Goal: Contribute content

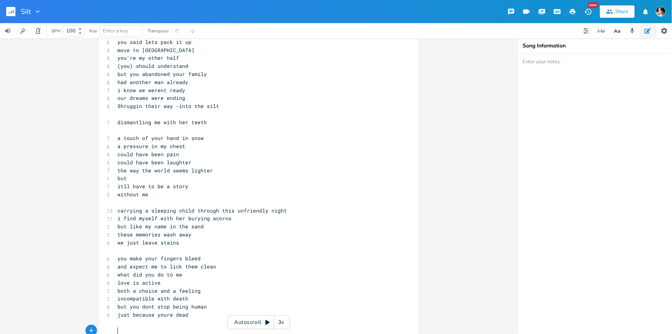
scroll to position [39, 0]
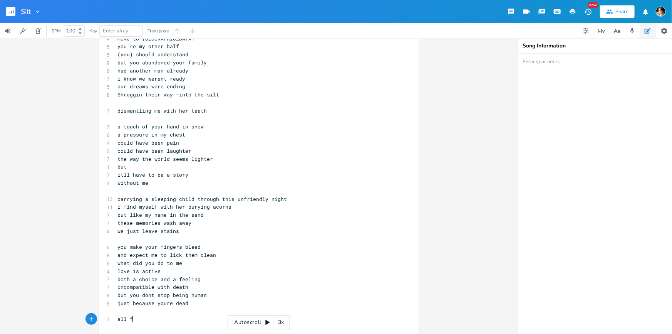
type textarea "all f"
type textarea "pf m,y"
type textarea "of my quality"
type textarea "ies"
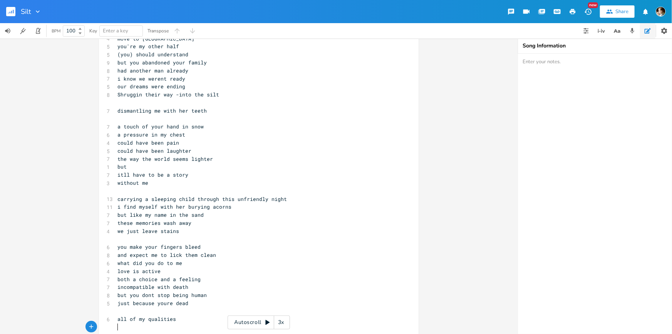
scroll to position [40, 0]
type textarea "simple redce"
type textarea "uced to a shadow"
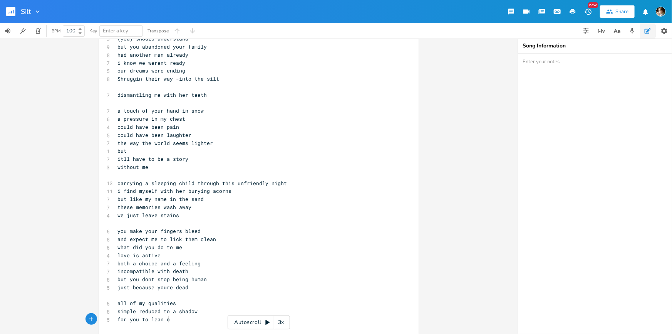
type textarea "for you to lean on"
click at [132, 311] on span "simple reduced to a shadow" at bounding box center [157, 310] width 80 height 7
type textarea "y"
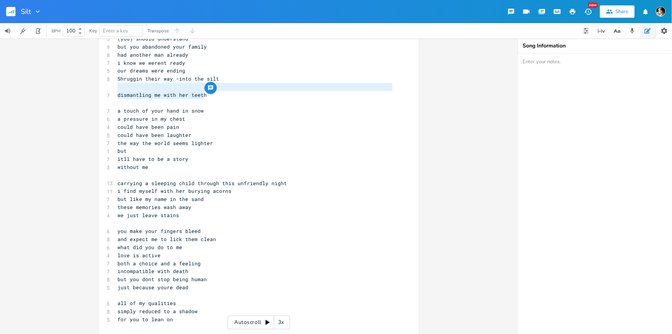
type textarea "dismantling me with her teeth"
drag, startPoint x: 222, startPoint y: 92, endPoint x: 110, endPoint y: 93, distance: 112.1
click at [110, 93] on div "dismantling me with her teeth x [Verse 1] 6 you said lets pack it up 4 move to …" at bounding box center [259, 161] width 320 height 345
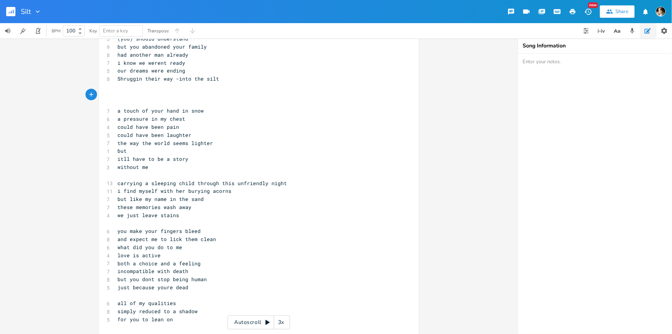
scroll to position [51, 0]
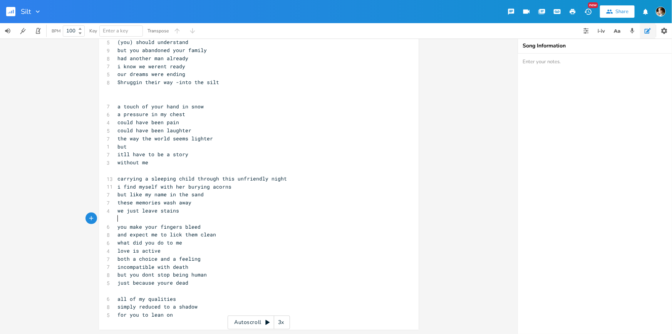
click at [127, 219] on pre "​" at bounding box center [255, 219] width 278 height 8
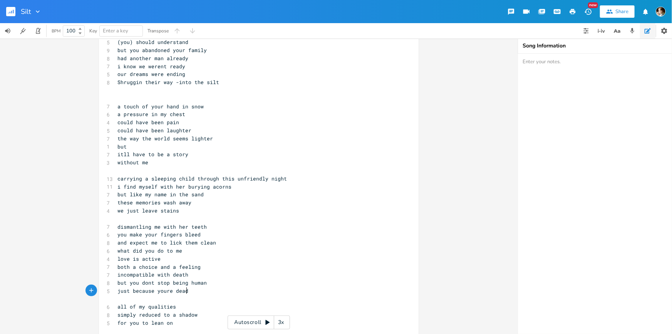
click at [190, 292] on pre "just because youre dead" at bounding box center [255, 291] width 278 height 8
click at [163, 289] on span "just because youre dead" at bounding box center [152, 290] width 71 height 7
type textarea "were"
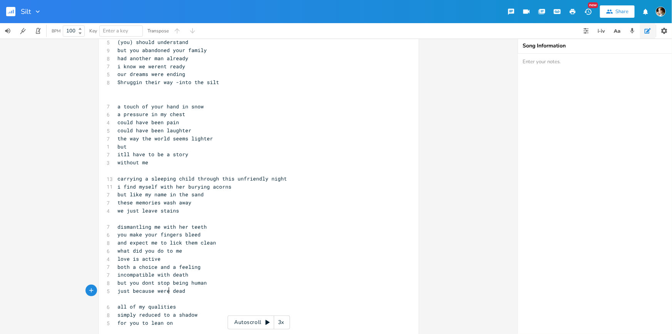
click at [202, 290] on pre "just because were dead" at bounding box center [255, 291] width 278 height 8
click at [159, 291] on span "just because were dead" at bounding box center [151, 290] width 68 height 7
click at [186, 303] on pre "all of my qualities" at bounding box center [255, 306] width 278 height 8
